Goal: Information Seeking & Learning: Learn about a topic

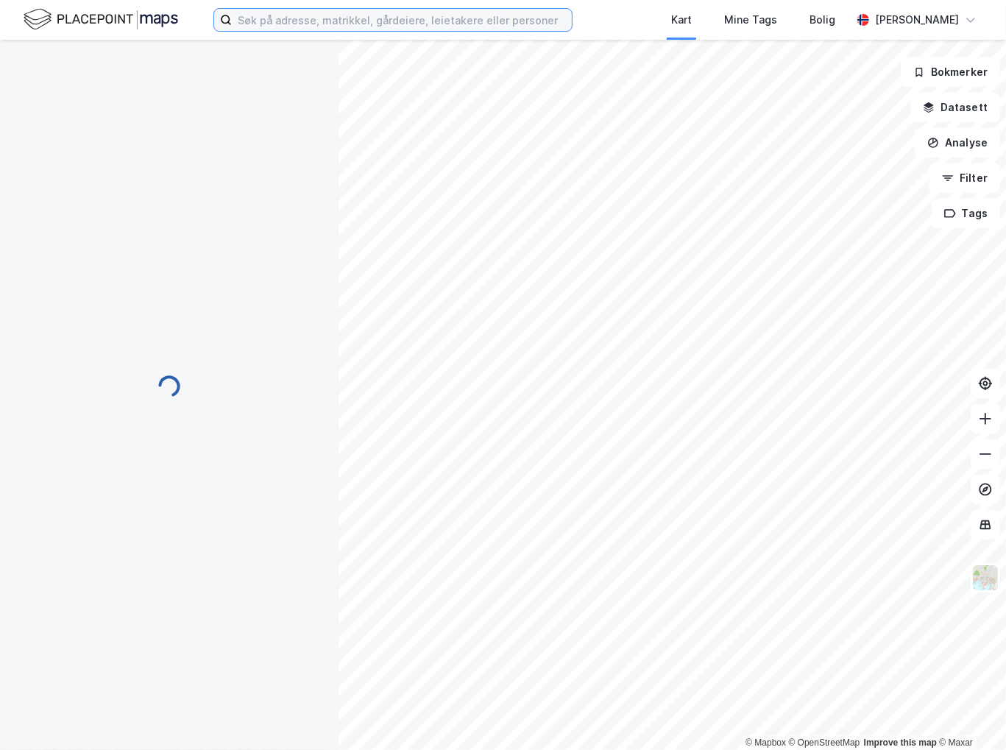
click at [400, 24] on input at bounding box center [402, 20] width 340 height 22
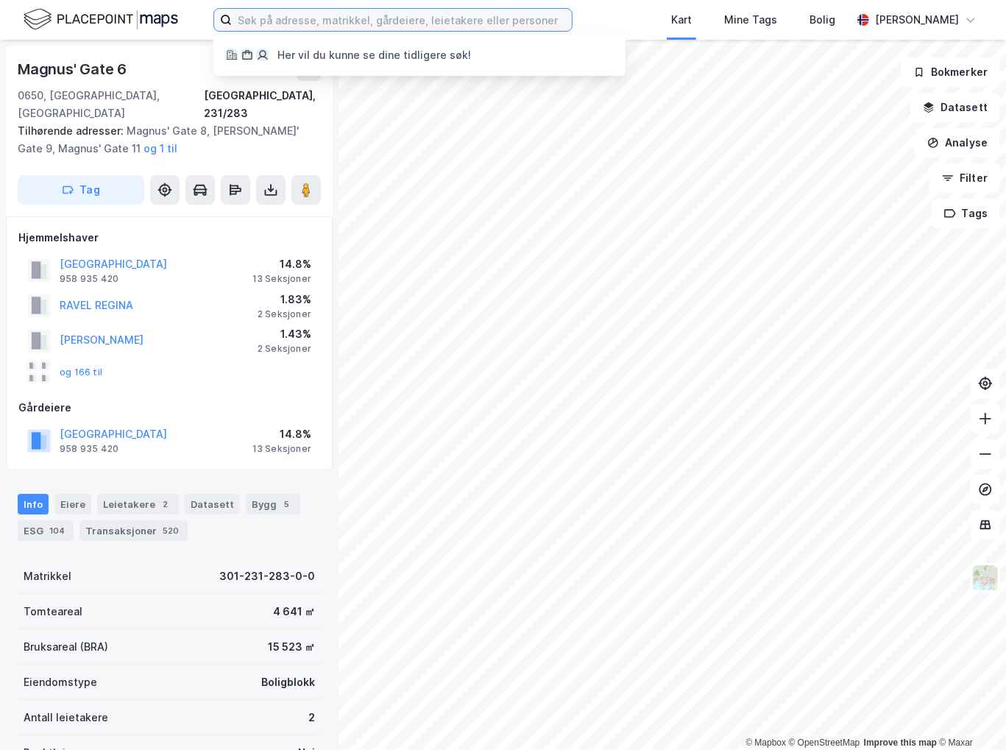
paste input "[URL][DOMAIN_NAME]"
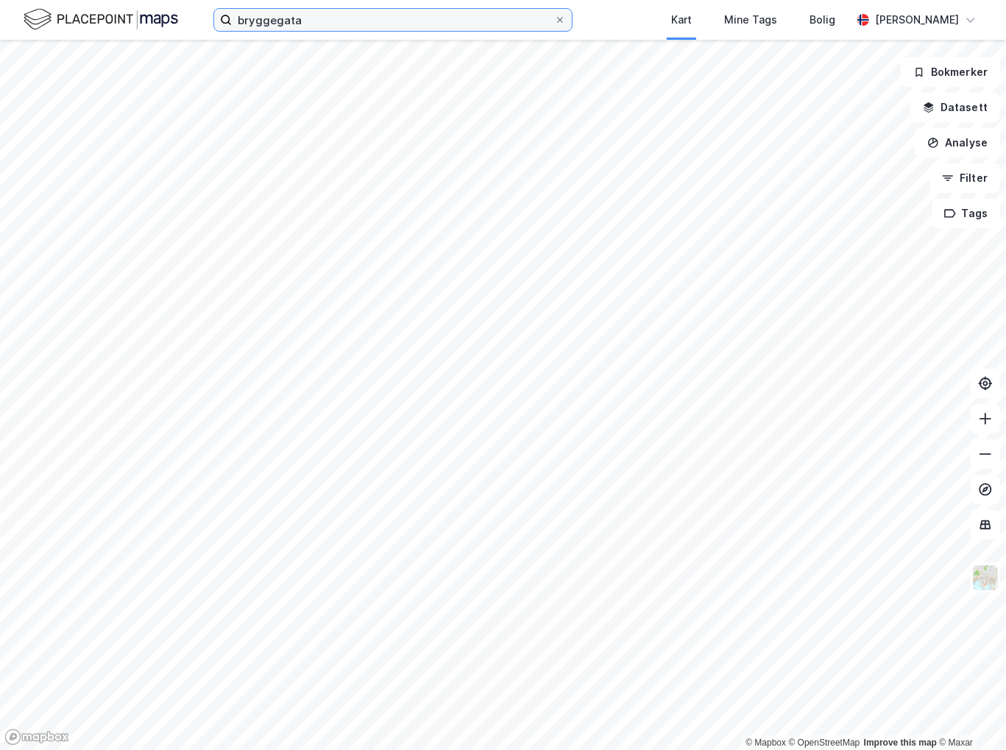
type input "[STREET_ADDRESS]"
click at [365, 18] on input "[STREET_ADDRESS]" at bounding box center [393, 20] width 322 height 22
click at [227, 16] on icon at bounding box center [225, 19] width 9 height 9
click at [232, 16] on input "[STREET_ADDRESS]" at bounding box center [393, 20] width 322 height 22
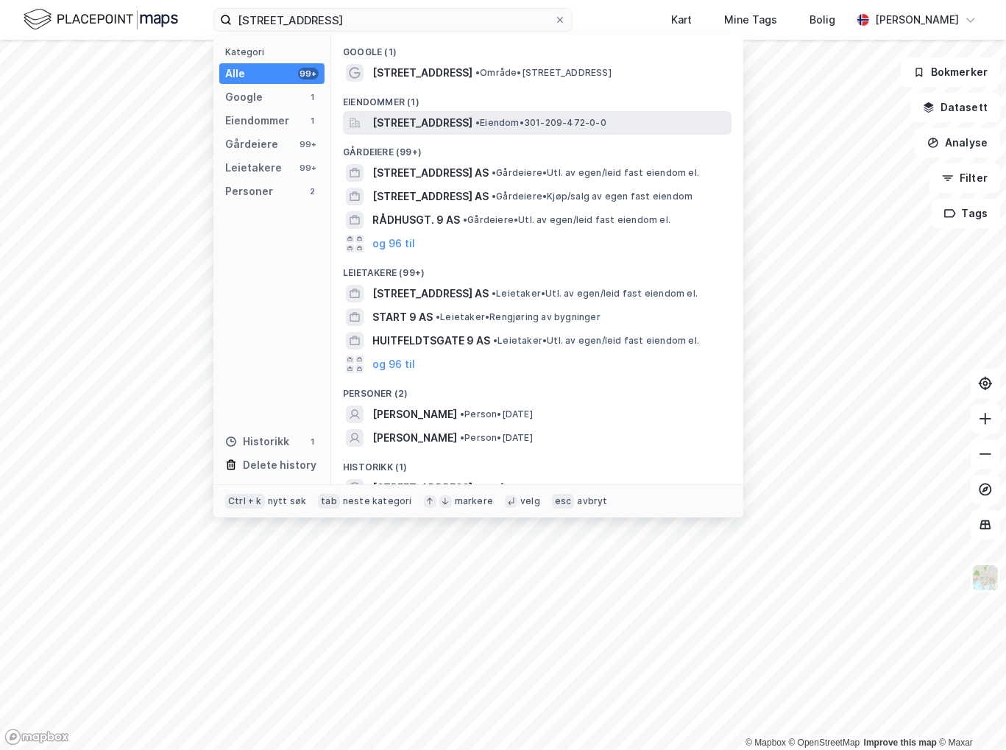
click at [413, 127] on span "[STREET_ADDRESS]" at bounding box center [422, 123] width 100 height 18
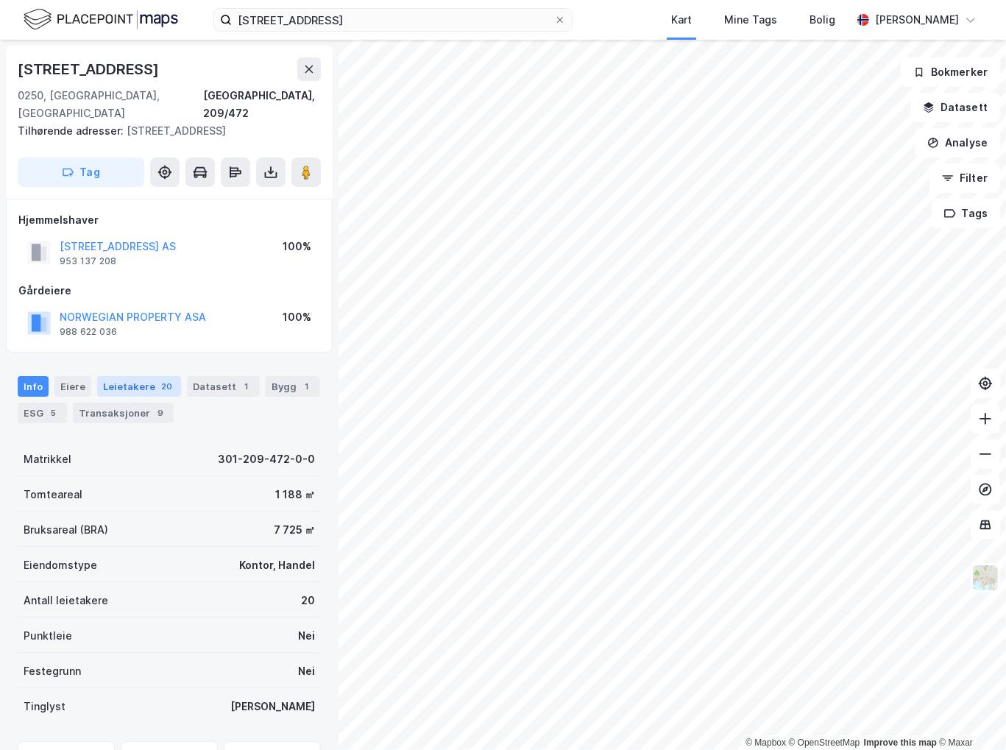
click at [133, 394] on div "Leietakere 20" at bounding box center [139, 386] width 84 height 21
